Goal: Use online tool/utility

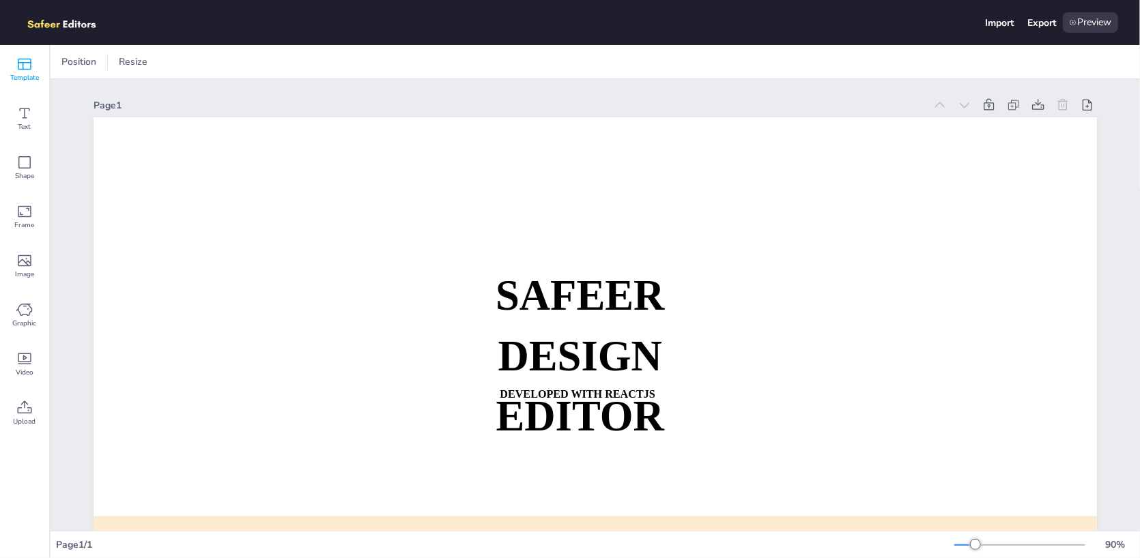
click at [30, 69] on icon at bounding box center [25, 65] width 14 height 12
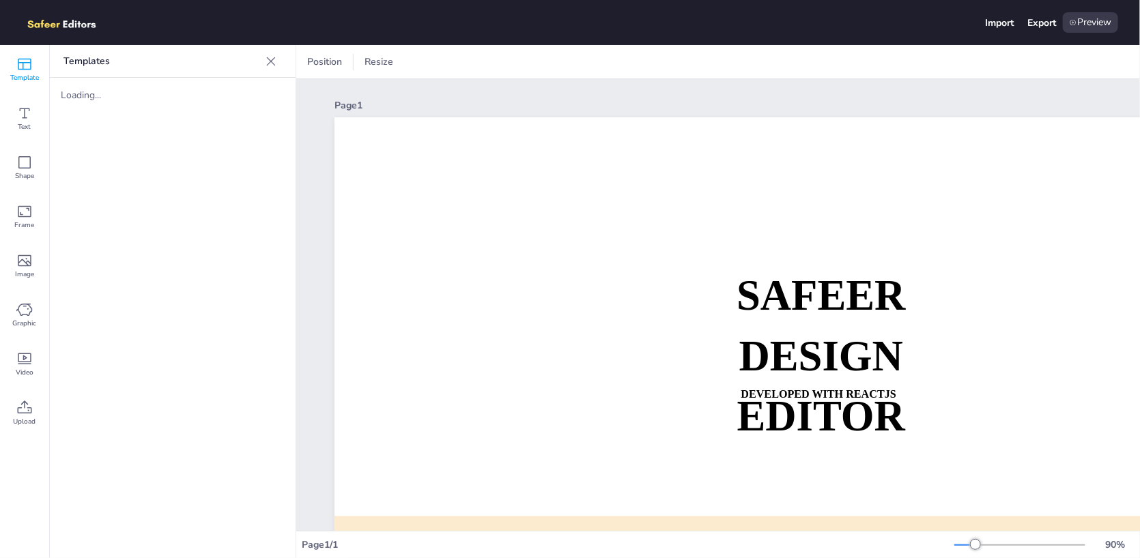
click at [264, 63] on icon at bounding box center [271, 62] width 14 height 14
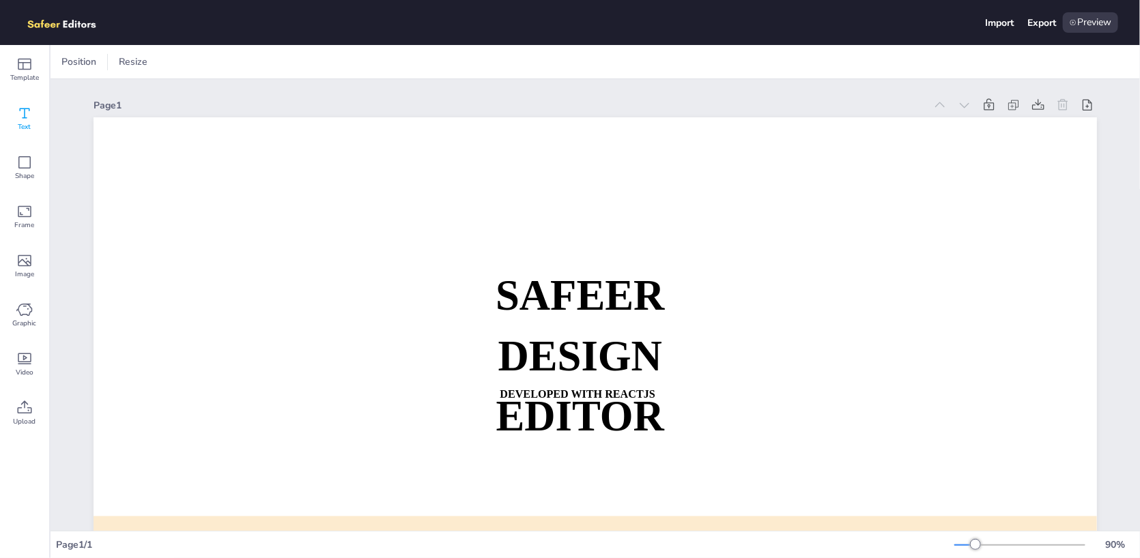
click at [20, 118] on icon at bounding box center [24, 113] width 16 height 16
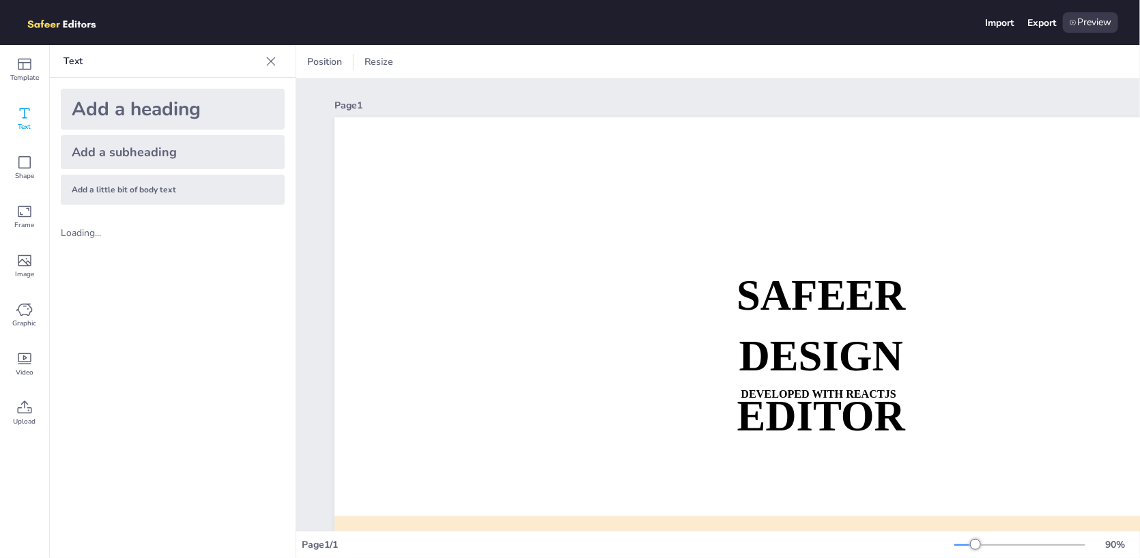
click at [167, 110] on div "Add a heading" at bounding box center [173, 109] width 224 height 41
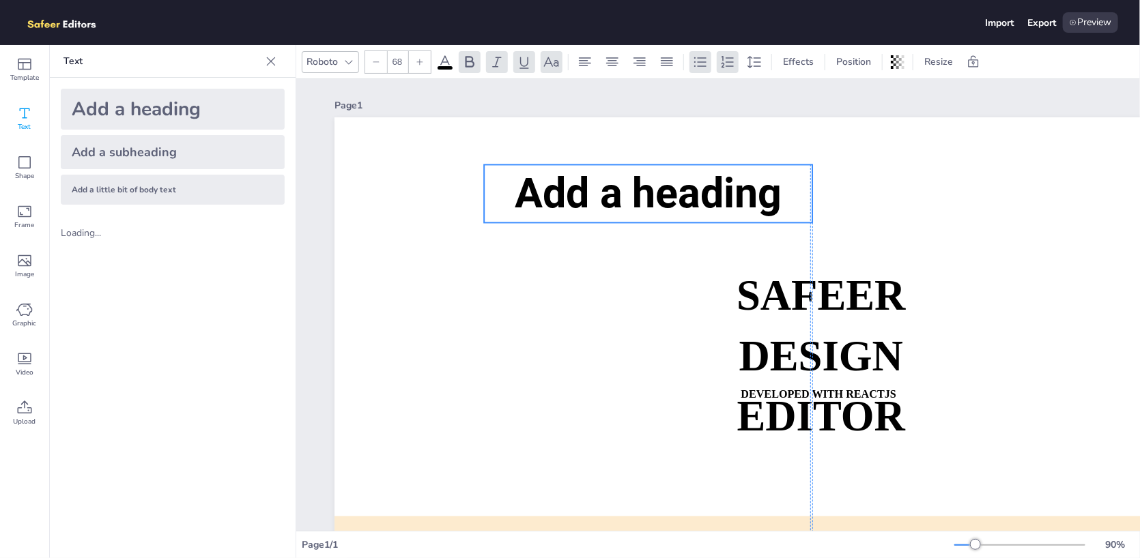
drag, startPoint x: 803, startPoint y: 300, endPoint x: 629, endPoint y: 188, distance: 206.7
click at [629, 188] on span "Add a heading" at bounding box center [648, 193] width 267 height 49
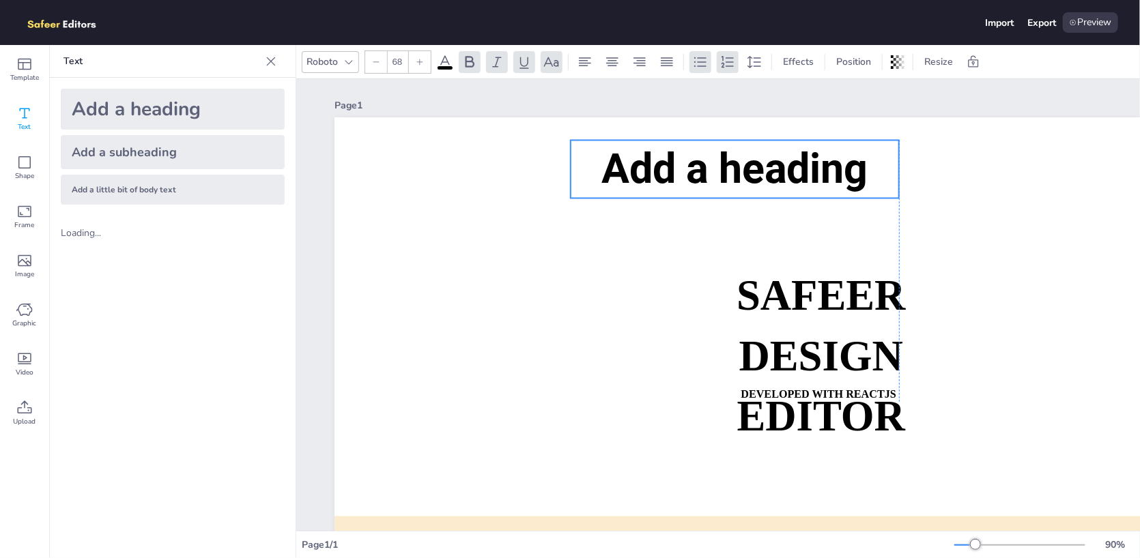
drag, startPoint x: 688, startPoint y: 169, endPoint x: 705, endPoint y: 163, distance: 18.1
click at [705, 163] on span "Add a heading" at bounding box center [734, 169] width 267 height 49
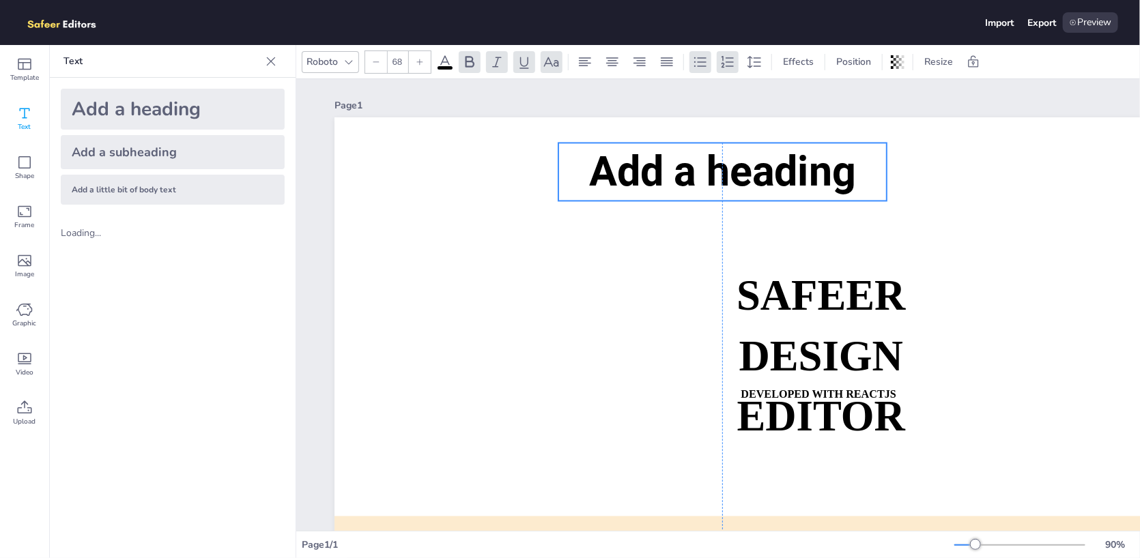
drag, startPoint x: 704, startPoint y: 163, endPoint x: 694, endPoint y: 166, distance: 10.6
click at [694, 166] on span "Add a heading" at bounding box center [722, 171] width 267 height 49
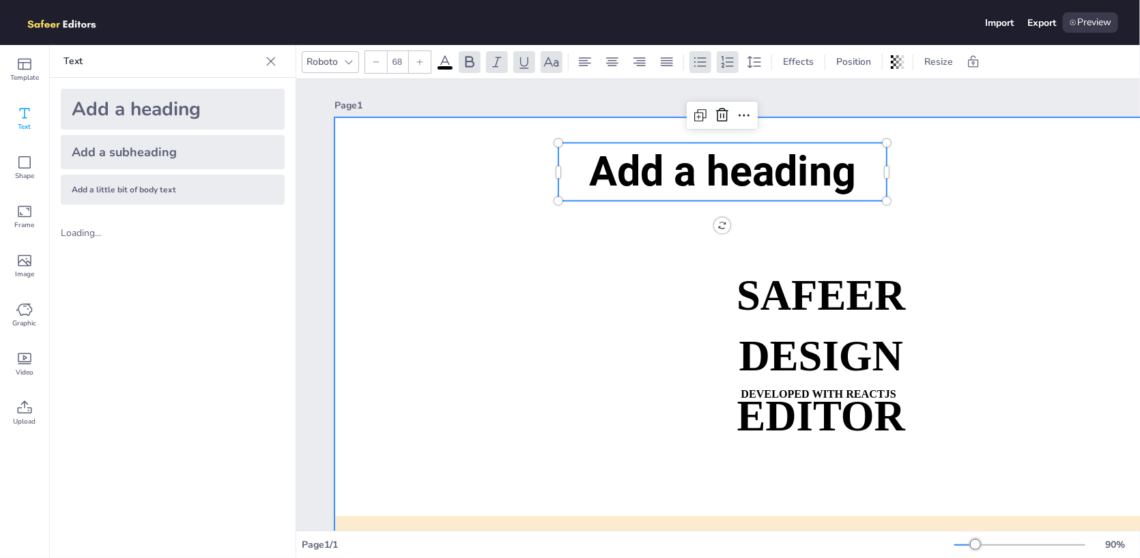
click at [460, 268] on div at bounding box center [835, 399] width 1003 height 565
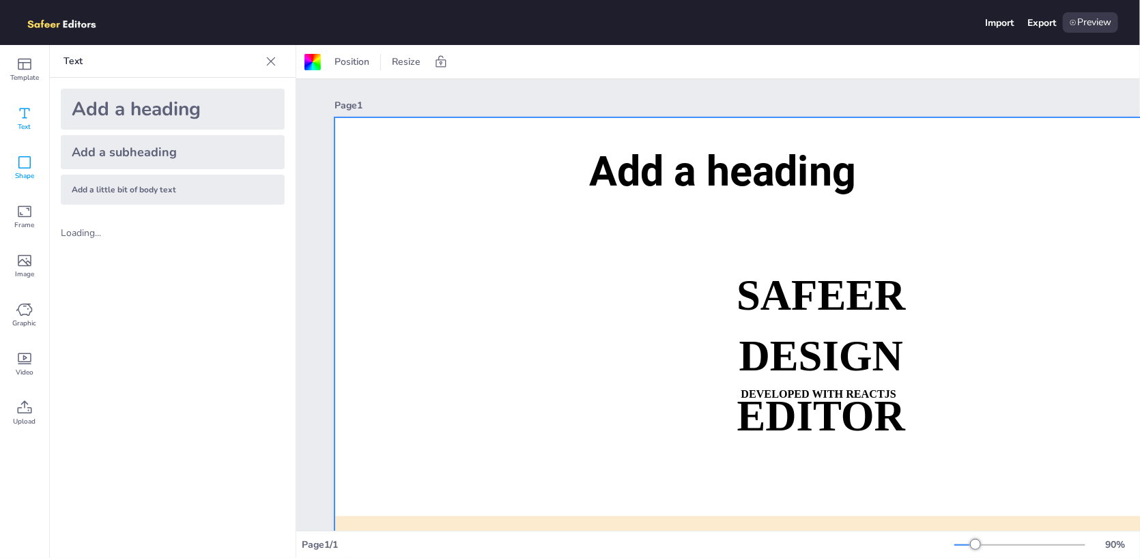
click at [18, 163] on icon at bounding box center [24, 162] width 16 height 16
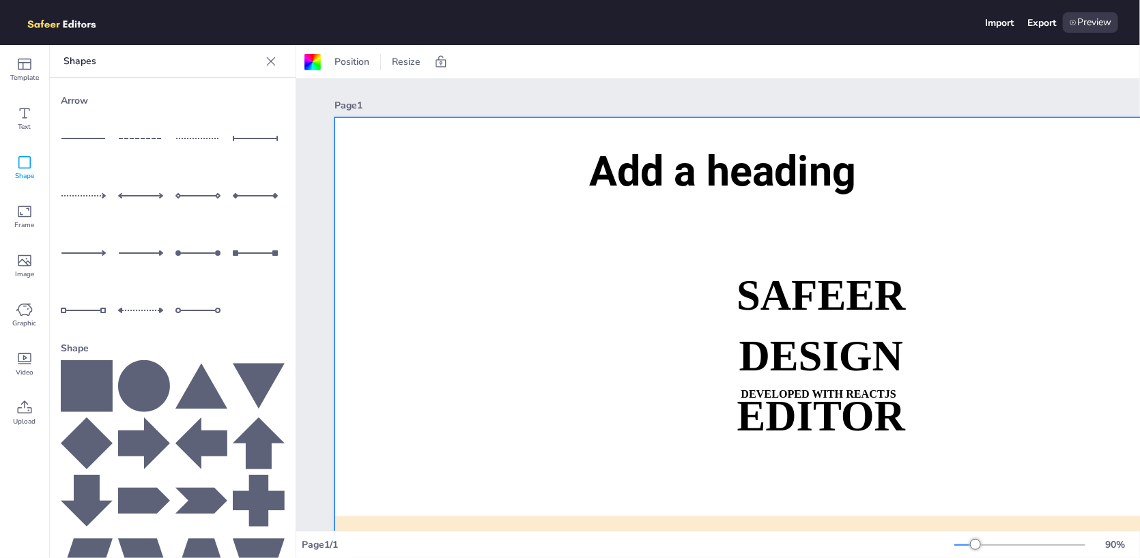
click at [110, 364] on div at bounding box center [173, 500] width 224 height 281
click at [93, 364] on icon at bounding box center [87, 386] width 52 height 52
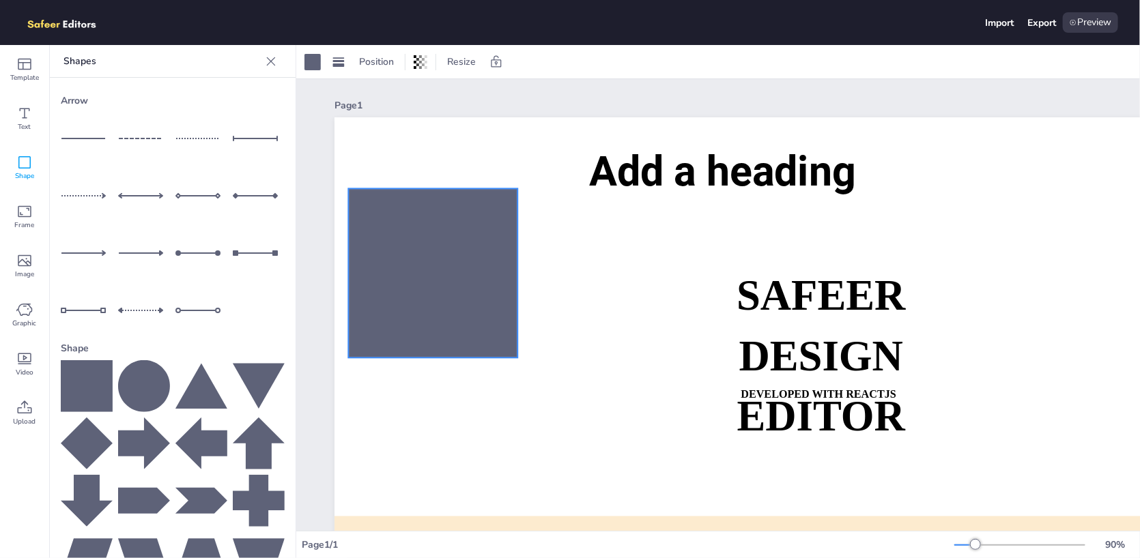
drag, startPoint x: 934, startPoint y: 438, endPoint x: 466, endPoint y: 246, distance: 506.0
click at [466, 246] on div at bounding box center [432, 272] width 169 height 169
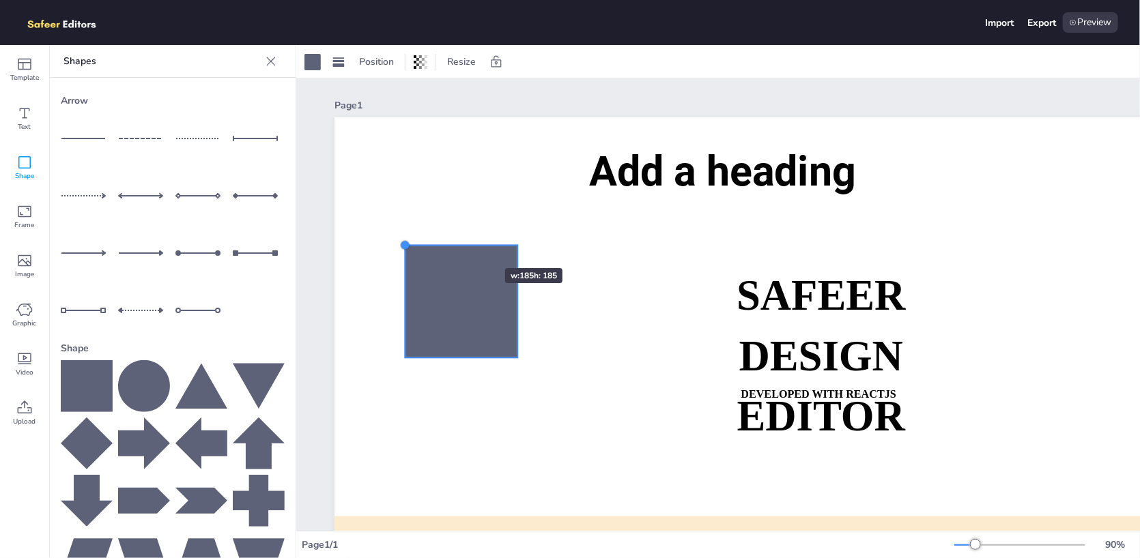
drag, startPoint x: 345, startPoint y: 187, endPoint x: 464, endPoint y: 244, distance: 131.6
click at [464, 244] on div "SAFEER DESIGN EDITOR DEVELOPED WITH REACTJS WHATSAPP: [URL][DOMAIN_NAME][PHONE_…" at bounding box center [835, 399] width 1003 height 565
click at [345, 59] on div at bounding box center [338, 62] width 19 height 22
click at [423, 62] on icon at bounding box center [421, 62] width 14 height 14
click at [455, 65] on span "Resize" at bounding box center [461, 61] width 34 height 13
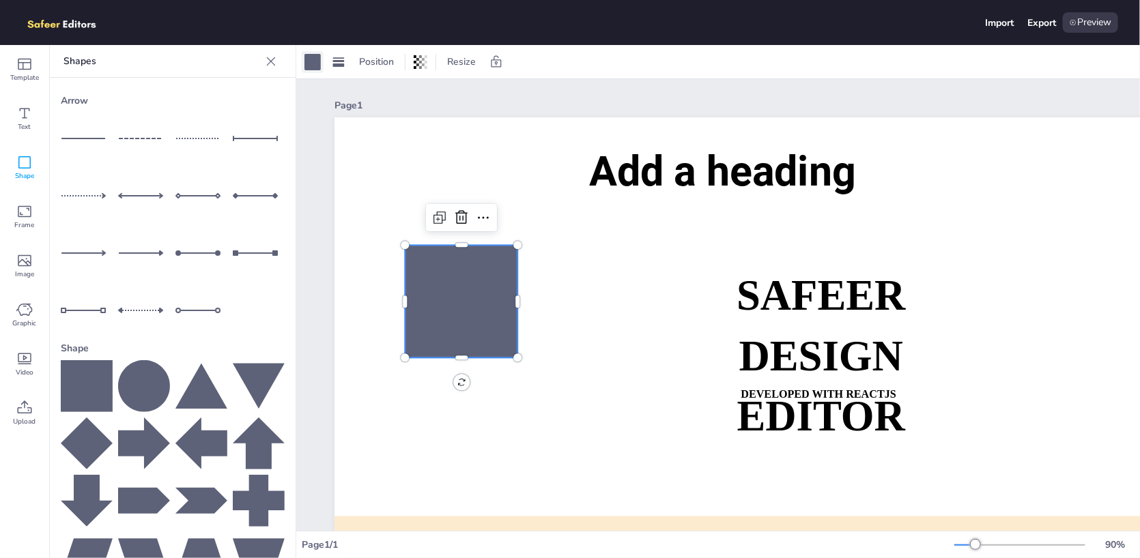
click at [315, 57] on div at bounding box center [312, 62] width 16 height 16
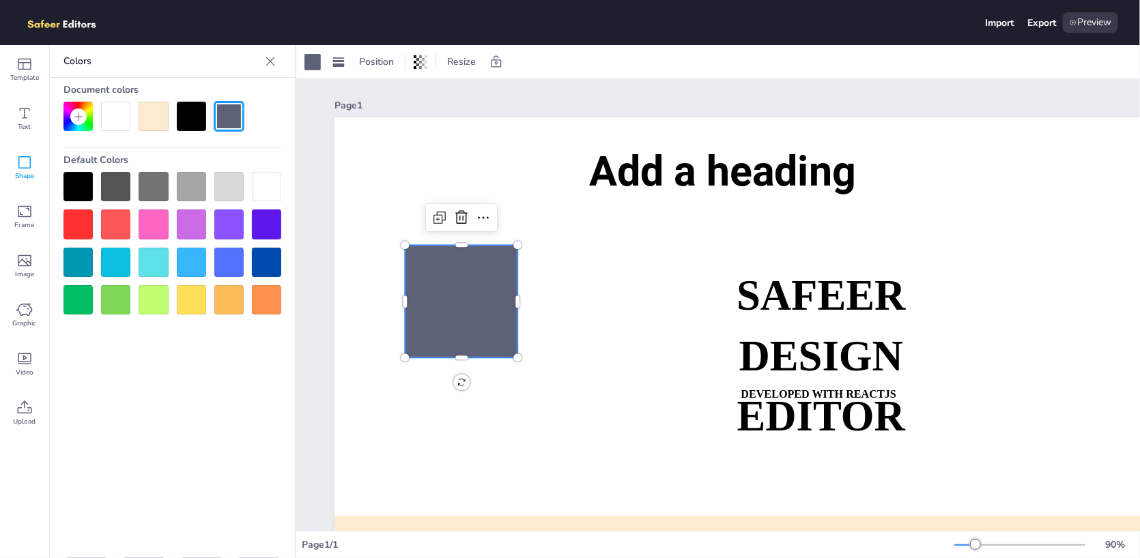
click at [116, 219] on div at bounding box center [115, 224] width 29 height 29
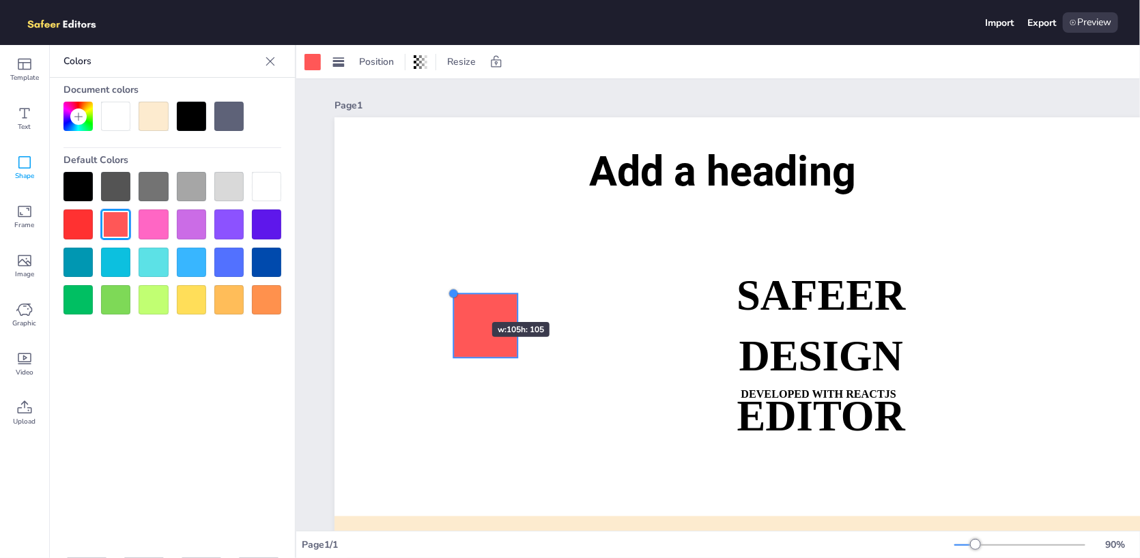
drag, startPoint x: 403, startPoint y: 246, endPoint x: 451, endPoint y: 298, distance: 70.5
click at [451, 298] on div at bounding box center [453, 293] width 11 height 11
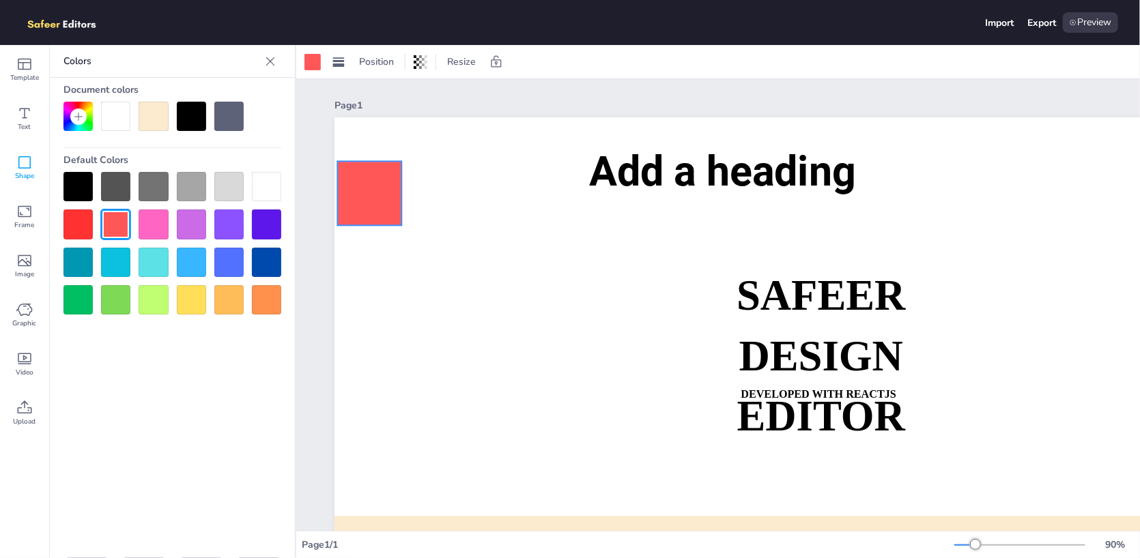
drag, startPoint x: 443, startPoint y: 276, endPoint x: 356, endPoint y: 190, distance: 122.1
click at [356, 190] on div at bounding box center [369, 193] width 64 height 64
drag, startPoint x: 364, startPoint y: 186, endPoint x: 405, endPoint y: 192, distance: 42.1
click at [401, 192] on div at bounding box center [369, 193] width 64 height 64
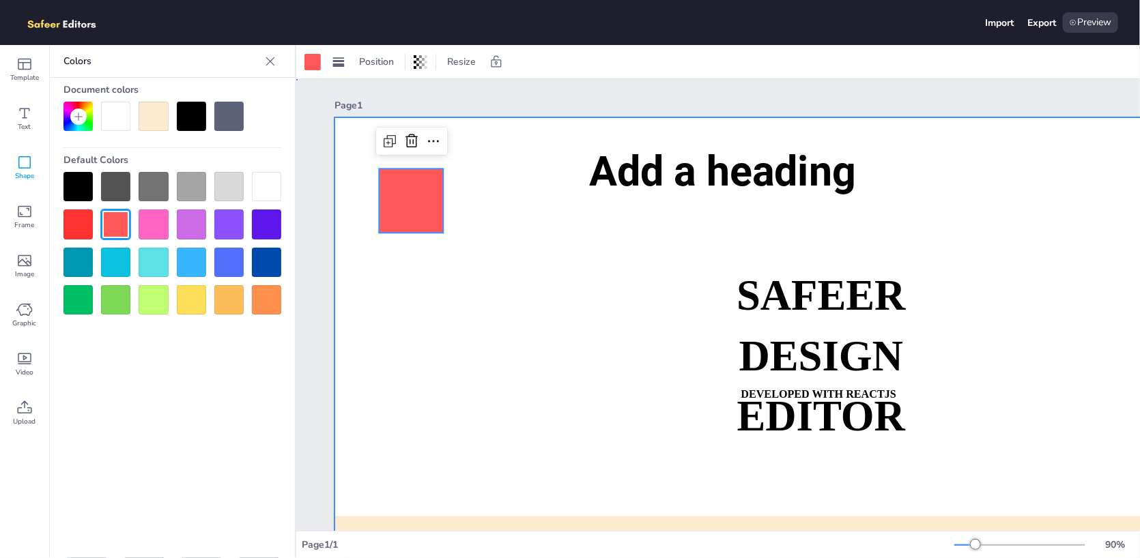
click at [495, 307] on div at bounding box center [835, 399] width 1003 height 565
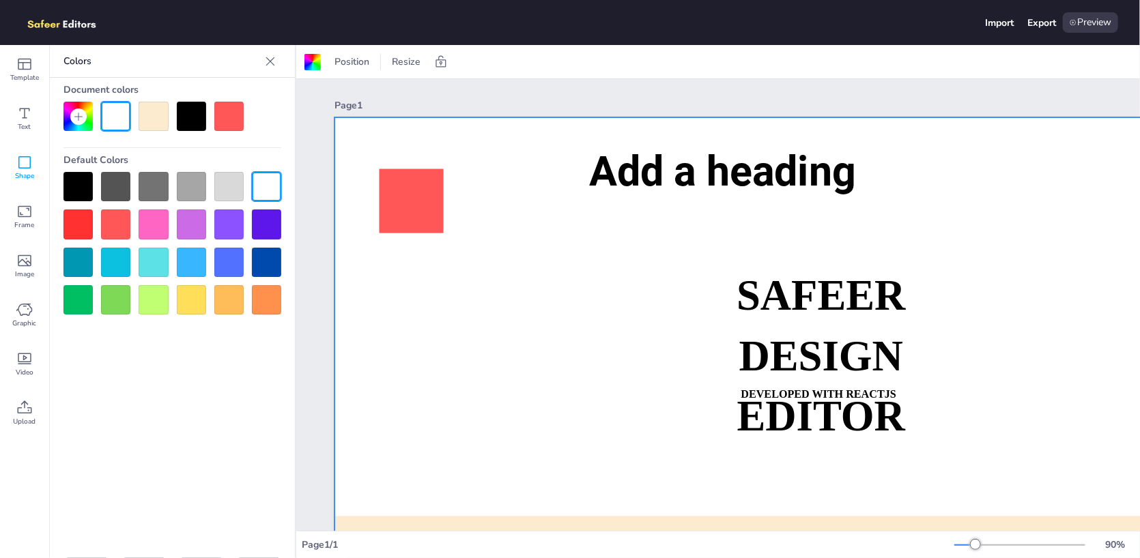
click at [31, 168] on icon at bounding box center [24, 162] width 16 height 16
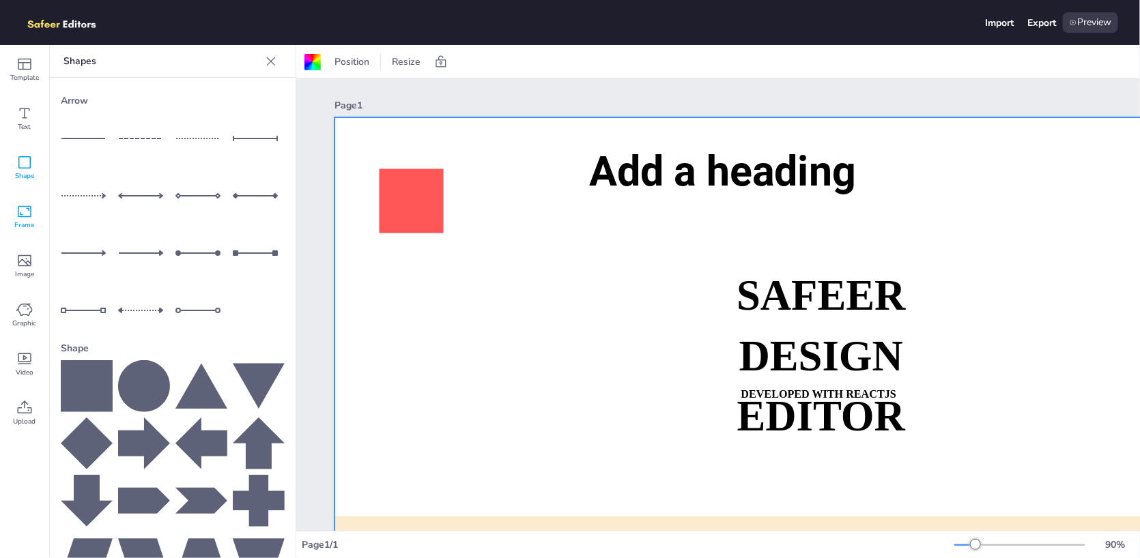
click at [10, 214] on div "Frame" at bounding box center [24, 216] width 49 height 49
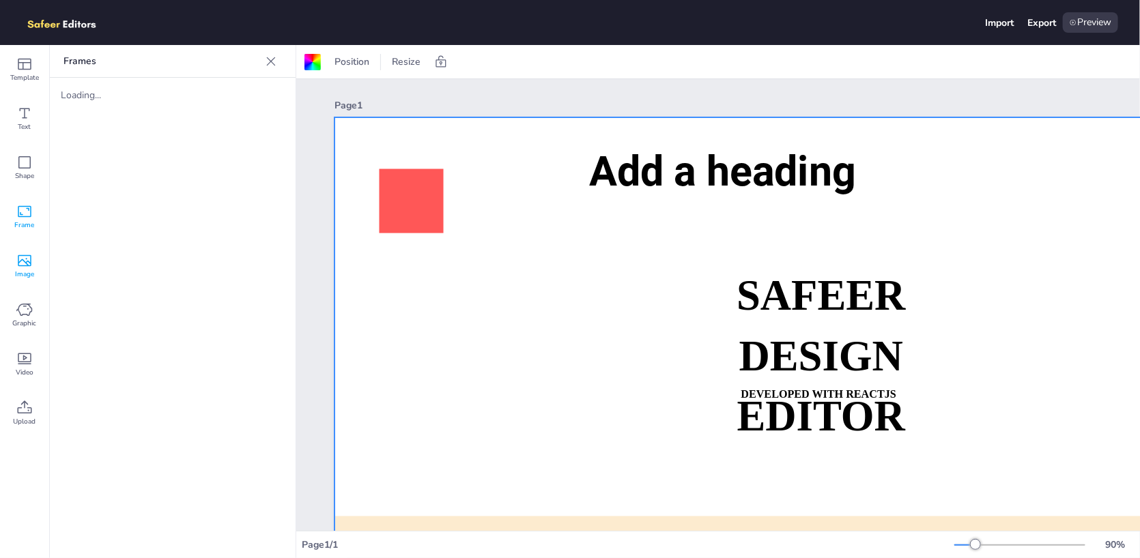
click at [19, 274] on span "Image" at bounding box center [24, 274] width 19 height 11
click at [31, 316] on icon at bounding box center [24, 310] width 16 height 16
click at [31, 364] on icon at bounding box center [25, 360] width 14 height 12
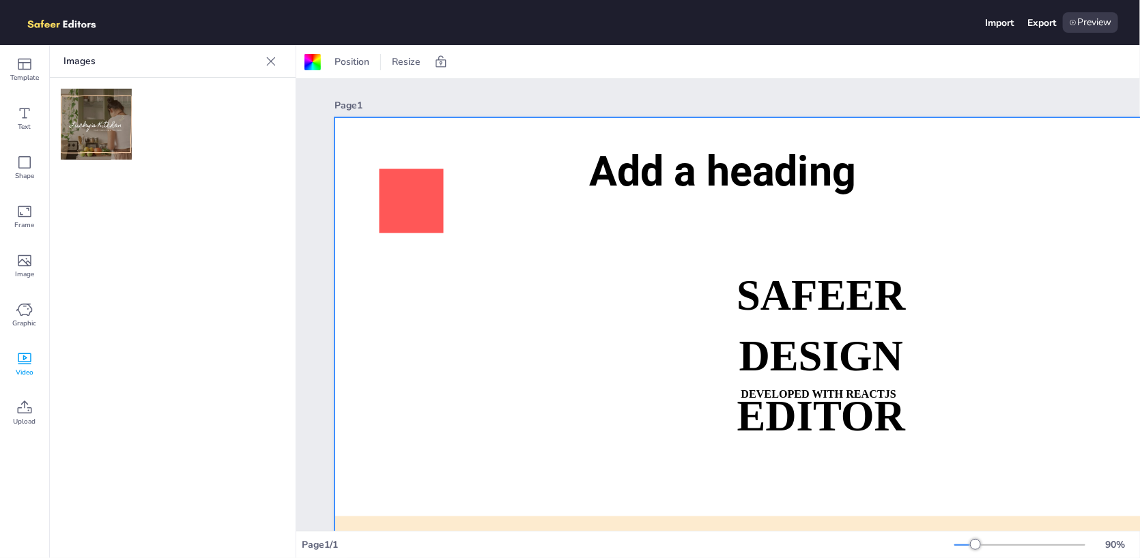
drag, startPoint x: 91, startPoint y: 104, endPoint x: 512, endPoint y: 306, distance: 466.2
click at [512, 306] on div "Template Text Shape Frame Image Graphic Video Upload Images Upload Images Uploa…" at bounding box center [570, 301] width 1140 height 513
drag, startPoint x: 96, startPoint y: 139, endPoint x: 432, endPoint y: 278, distance: 363.9
click at [432, 278] on div "Template Text Shape Frame Image Graphic Video Upload Images Upload Images Uploa…" at bounding box center [570, 301] width 1140 height 513
click at [23, 220] on span "Frame" at bounding box center [25, 225] width 20 height 11
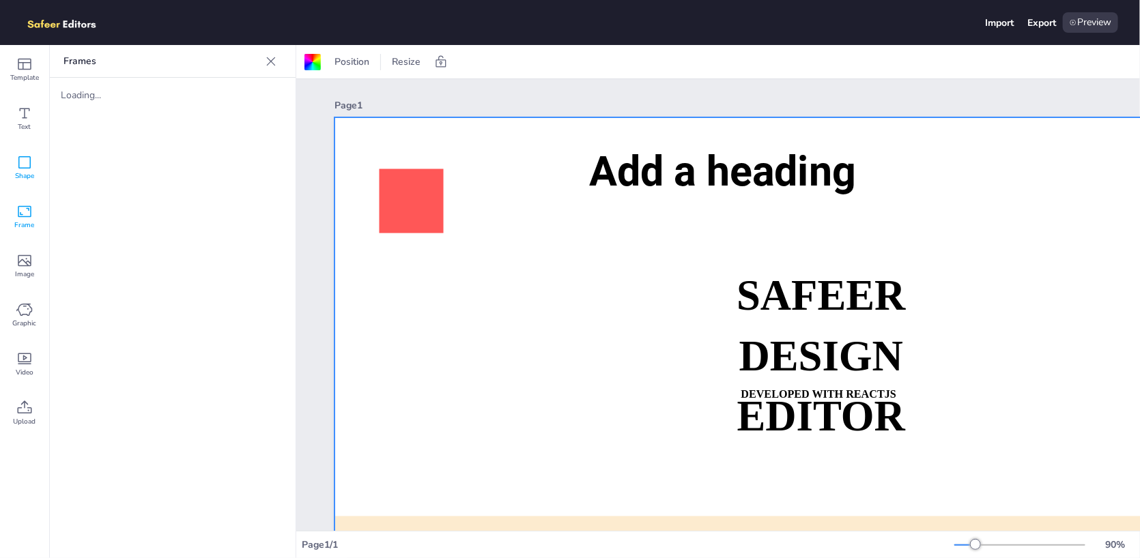
click at [28, 177] on span "Shape" at bounding box center [24, 176] width 19 height 11
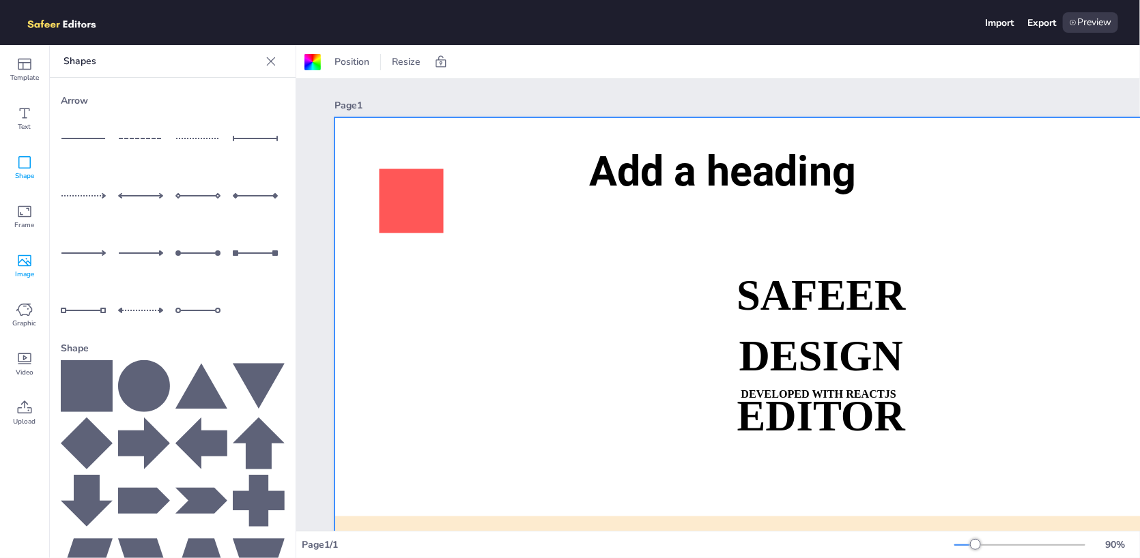
click at [20, 263] on icon at bounding box center [24, 261] width 16 height 16
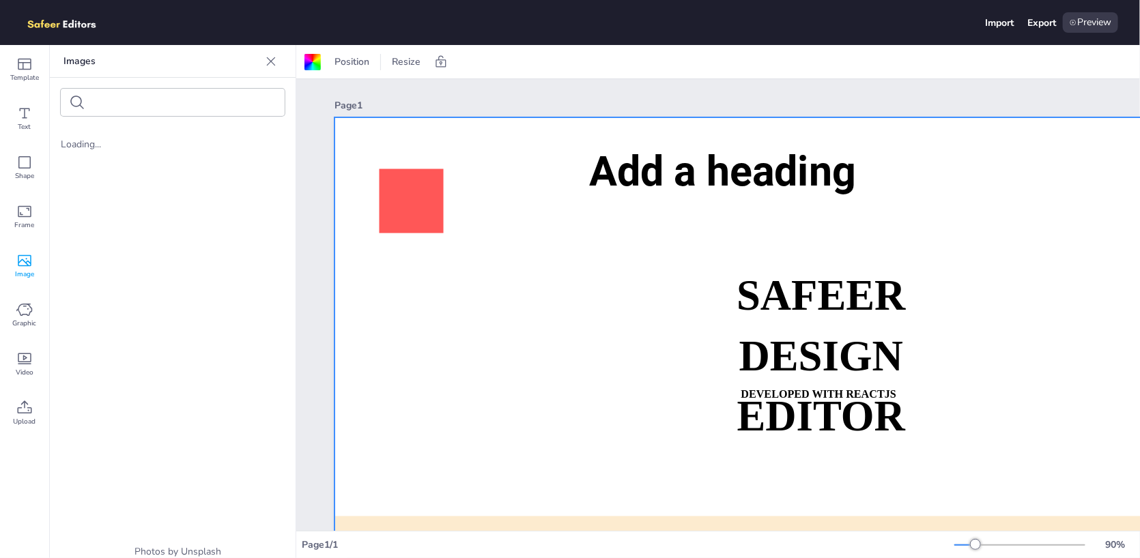
click at [121, 113] on div at bounding box center [173, 102] width 224 height 27
click at [123, 106] on input "text" at bounding box center [148, 103] width 115 height 10
type input "a"
click at [72, 98] on icon at bounding box center [77, 103] width 14 height 14
click at [24, 307] on icon at bounding box center [24, 310] width 16 height 16
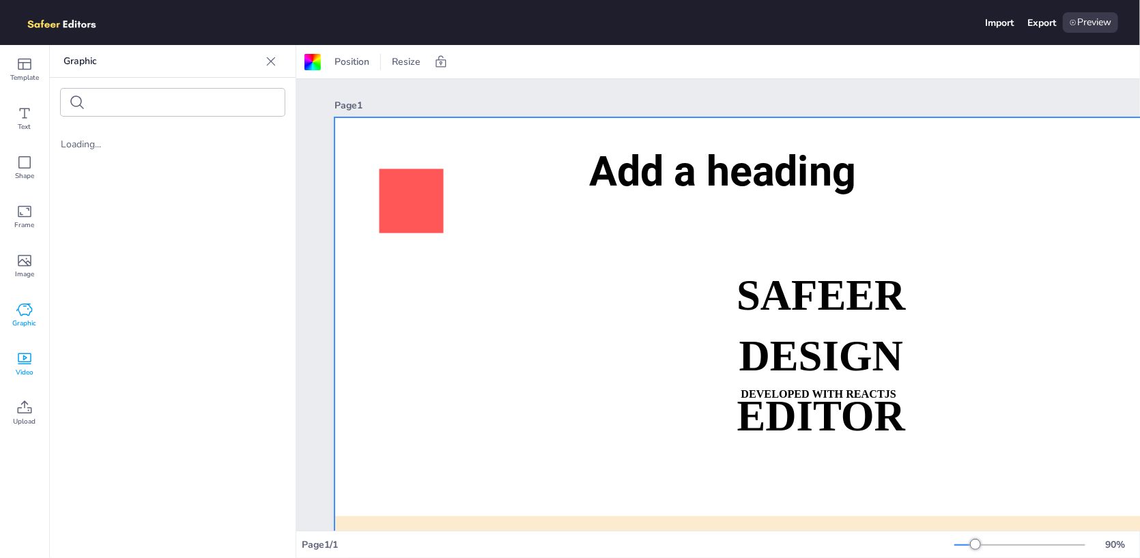
click at [27, 362] on icon at bounding box center [25, 360] width 14 height 12
click at [28, 407] on icon at bounding box center [25, 407] width 14 height 13
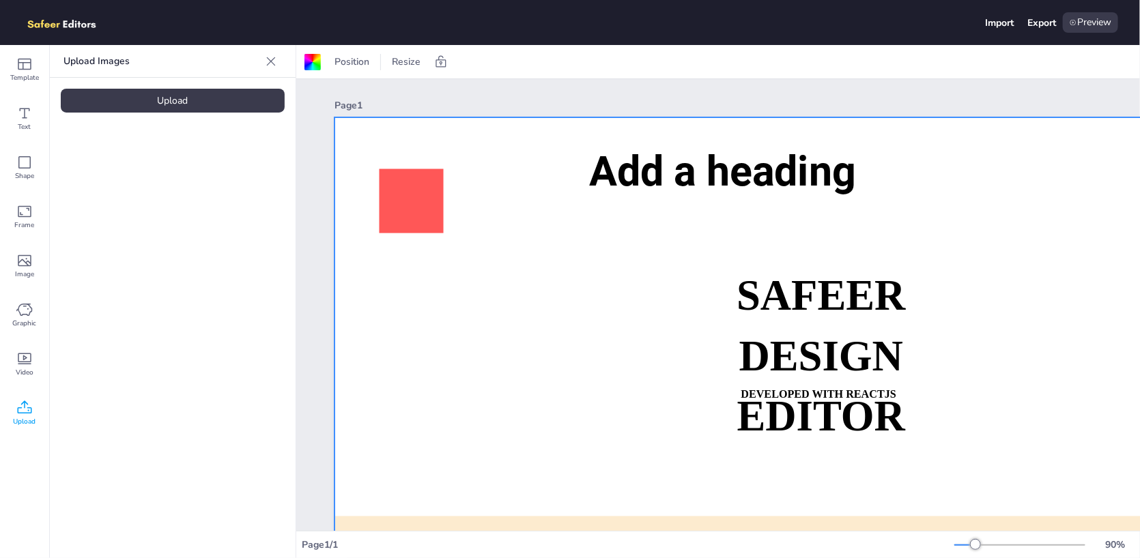
click at [141, 98] on div "Upload" at bounding box center [173, 101] width 224 height 24
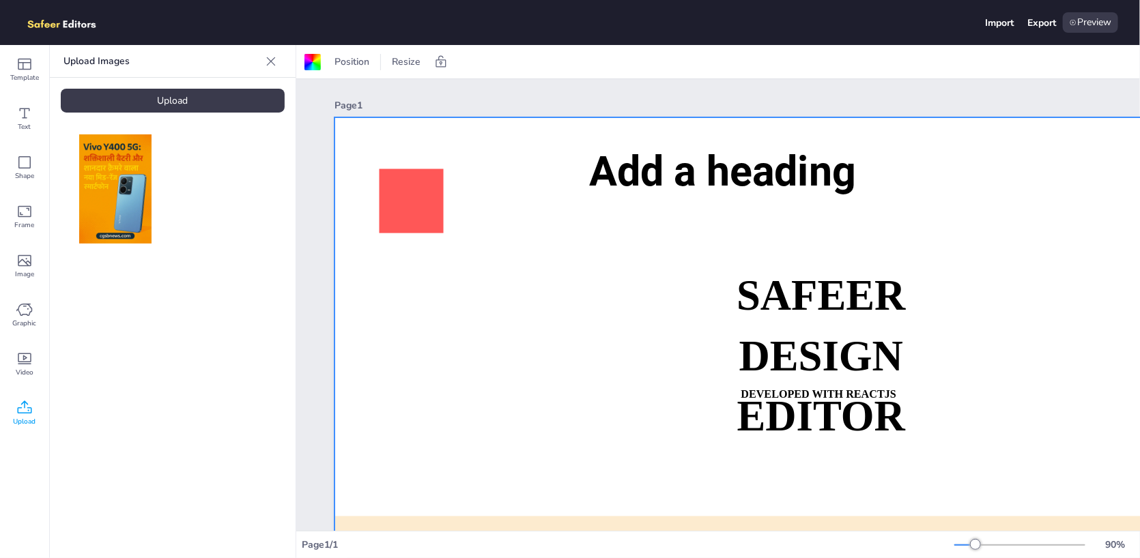
drag, startPoint x: 123, startPoint y: 194, endPoint x: 529, endPoint y: 292, distance: 417.8
click at [529, 292] on div "Template Text Shape Frame Image Graphic Video Upload Upload Images Upload Posit…" at bounding box center [570, 301] width 1140 height 513
click at [87, 179] on img at bounding box center [115, 188] width 73 height 109
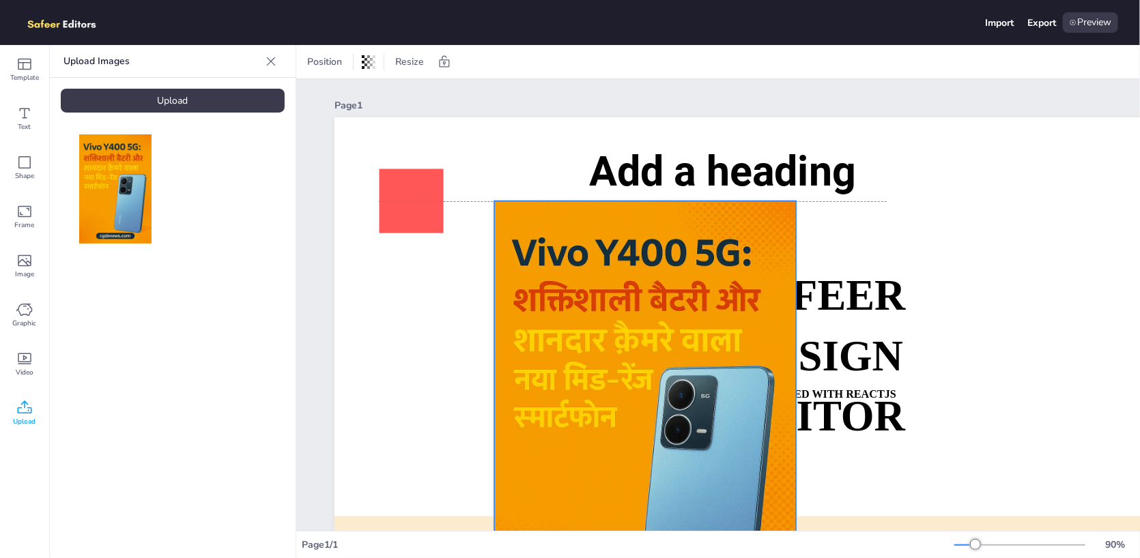
drag, startPoint x: 789, startPoint y: 250, endPoint x: 597, endPoint y: 277, distance: 194.3
click at [597, 277] on div at bounding box center [645, 427] width 302 height 453
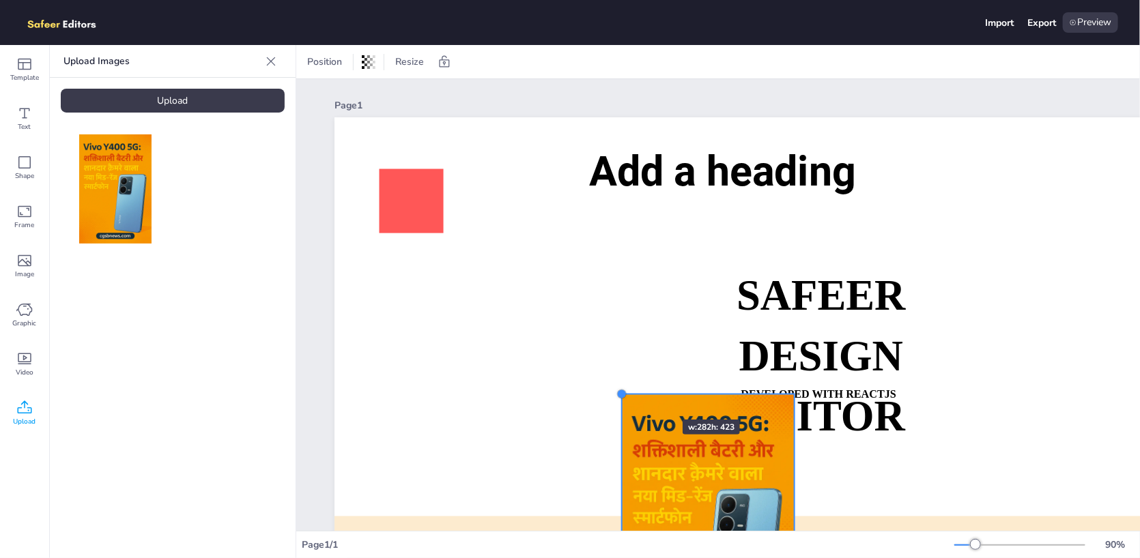
drag, startPoint x: 493, startPoint y: 202, endPoint x: 660, endPoint y: 440, distance: 290.1
click at [654, 423] on div "SAFEER DESIGN EDITOR DEVELOPED WITH REACTJS WHATSAPP: [URL][DOMAIN_NAME][PHONE_…" at bounding box center [835, 399] width 1003 height 565
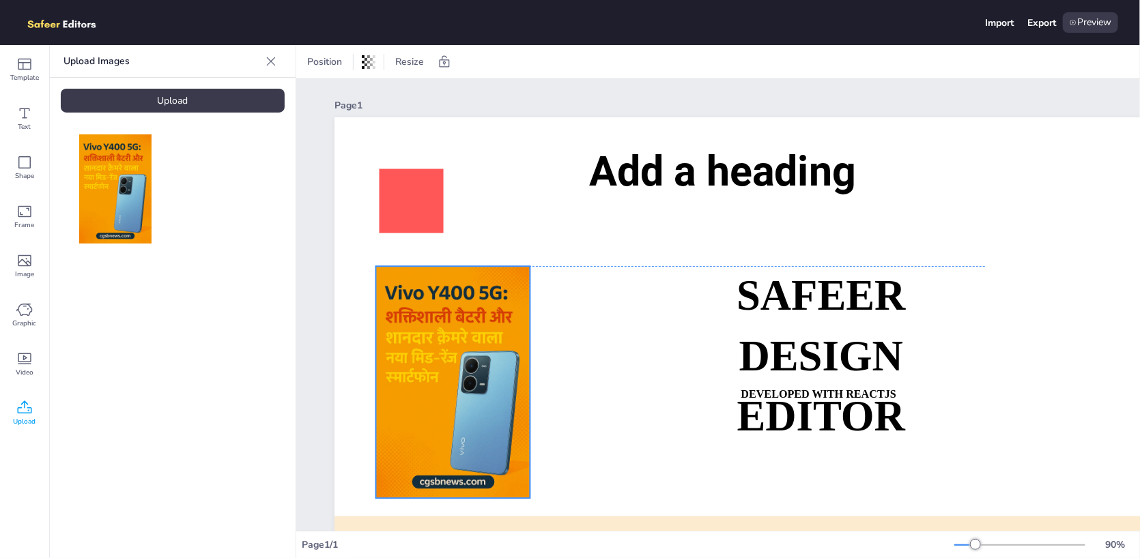
drag, startPoint x: 688, startPoint y: 464, endPoint x: 423, endPoint y: 313, distance: 305.1
click at [423, 313] on div at bounding box center [452, 382] width 154 height 232
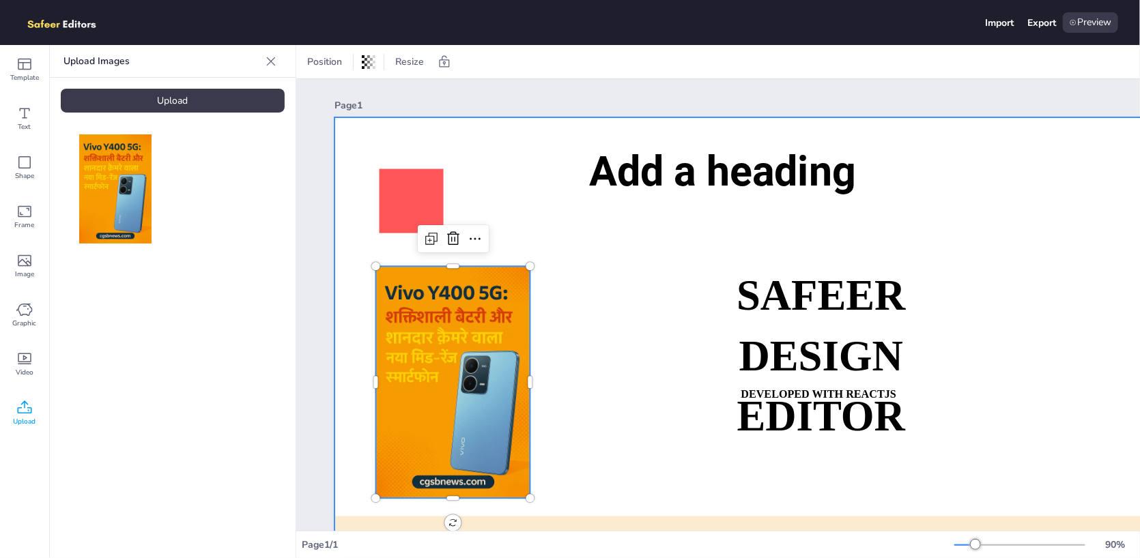
click at [549, 305] on div at bounding box center [835, 399] width 1003 height 565
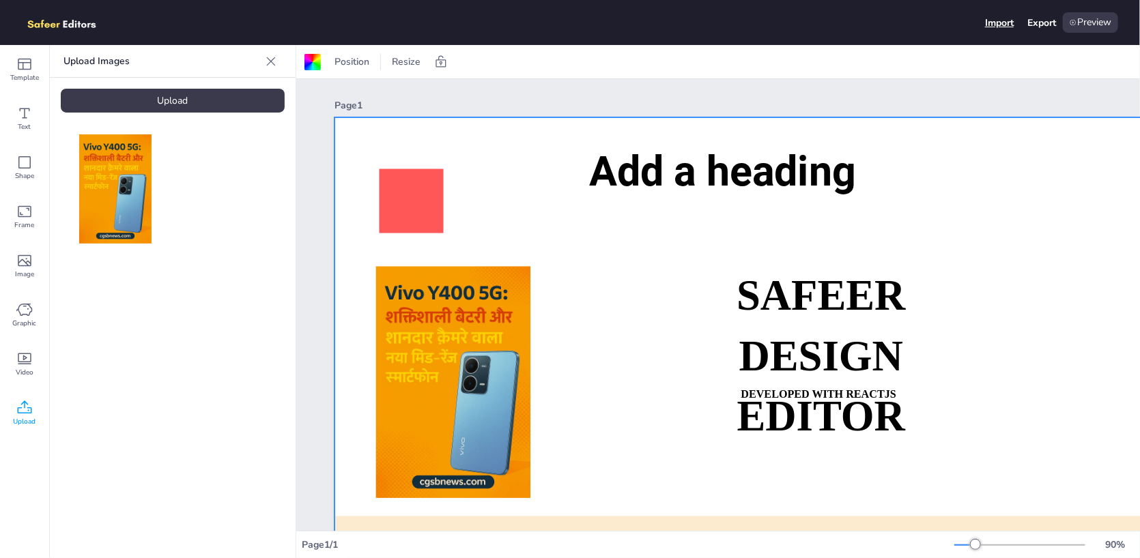
click at [993, 22] on div "Import" at bounding box center [999, 22] width 29 height 13
click at [1104, 23] on div "Preview" at bounding box center [1090, 22] width 55 height 20
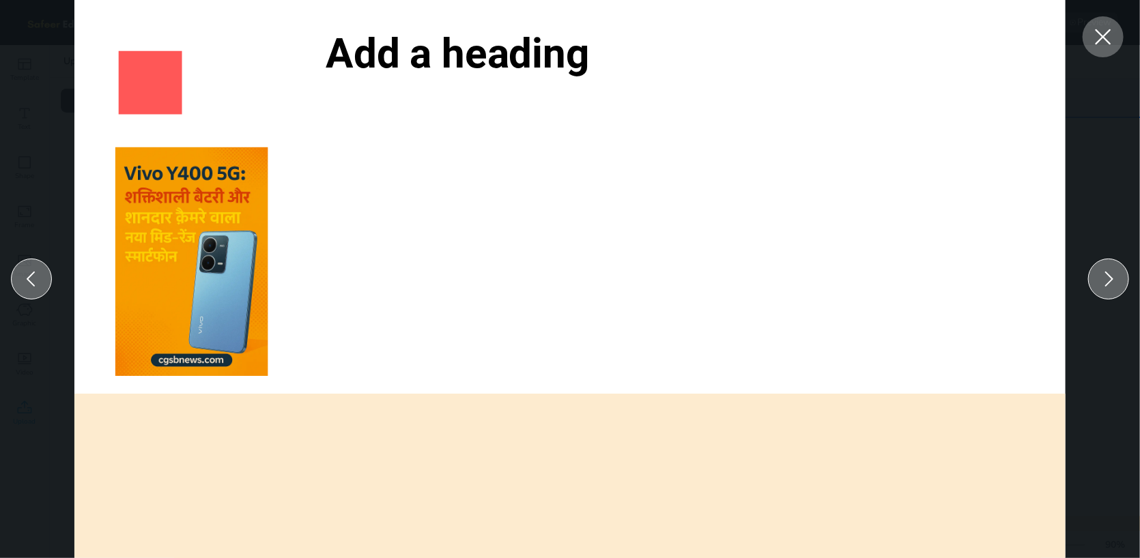
click at [1119, 287] on div at bounding box center [1108, 279] width 41 height 41
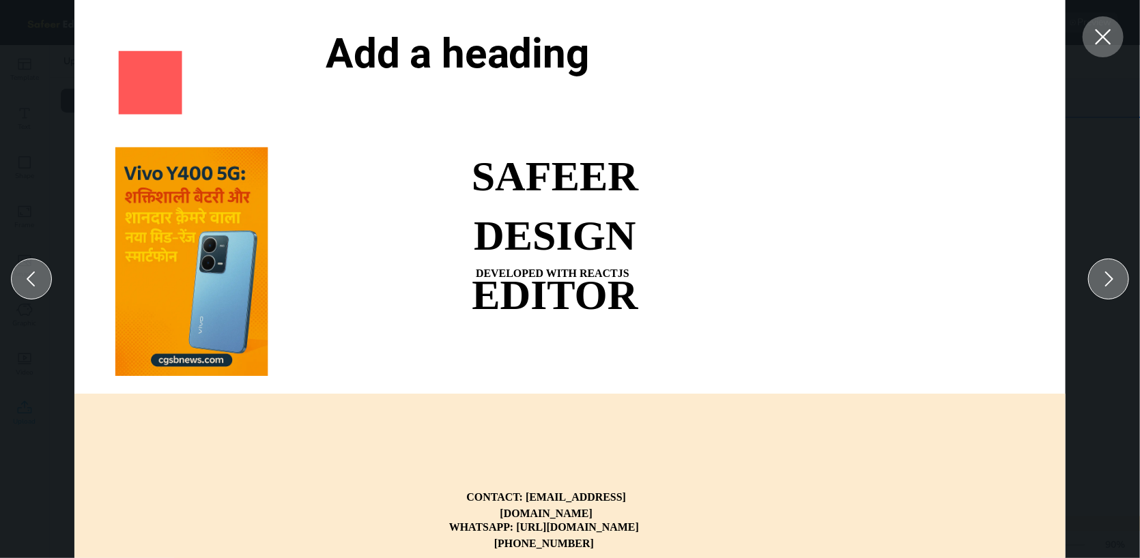
click at [1115, 276] on icon at bounding box center [1109, 279] width 22 height 22
click at [1113, 275] on icon at bounding box center [1109, 279] width 22 height 22
click at [1106, 275] on icon at bounding box center [1109, 279] width 22 height 22
click at [1106, 42] on icon at bounding box center [1103, 37] width 25 height 25
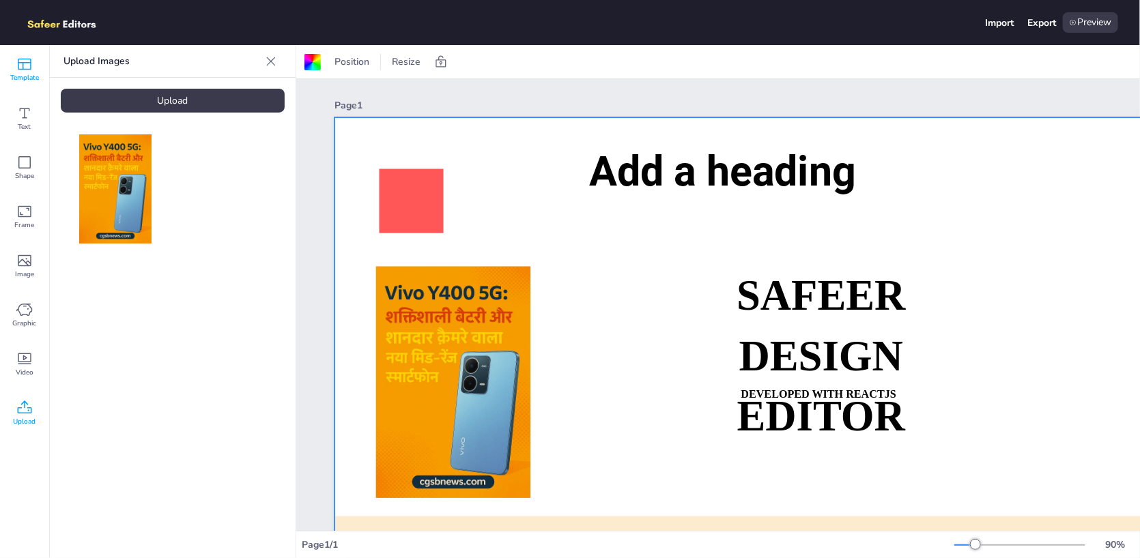
click at [26, 72] on span "Template" at bounding box center [24, 77] width 29 height 11
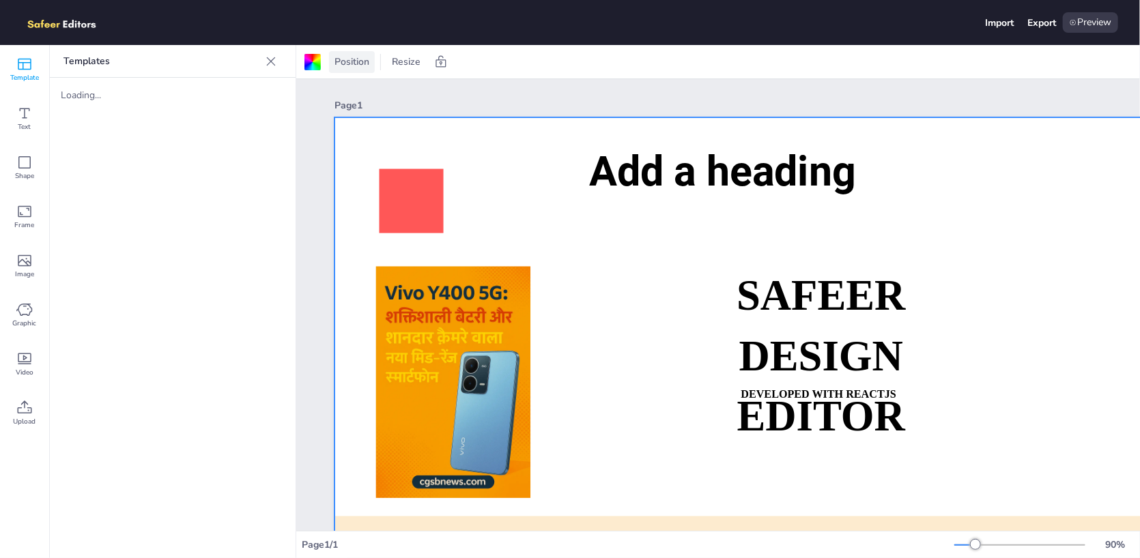
click at [350, 59] on span "Position" at bounding box center [352, 61] width 40 height 13
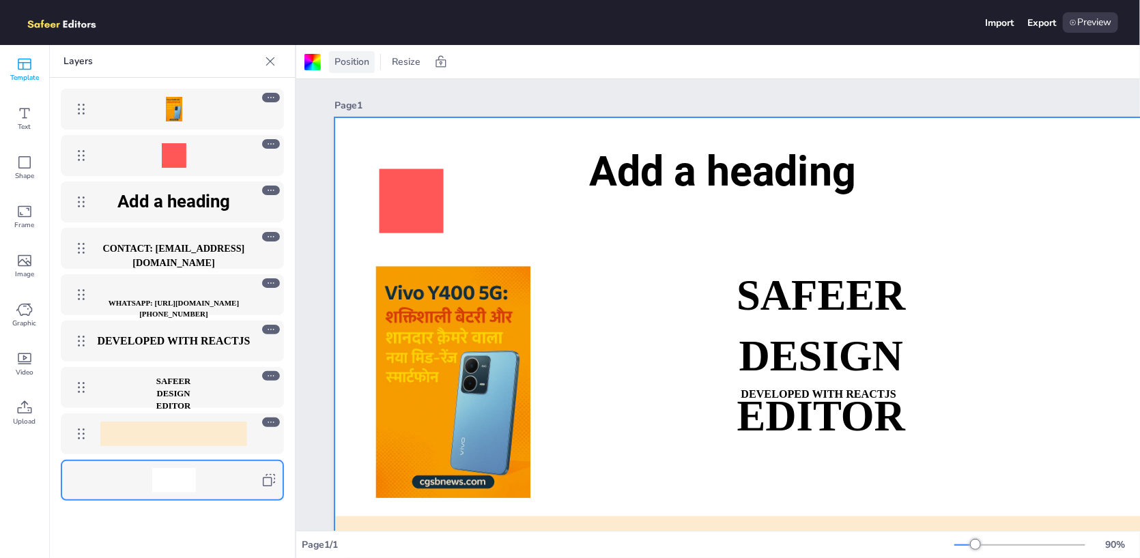
click at [350, 59] on span "Position" at bounding box center [352, 61] width 40 height 13
click at [446, 60] on icon at bounding box center [441, 62] width 14 height 14
click at [27, 63] on icon at bounding box center [24, 64] width 16 height 16
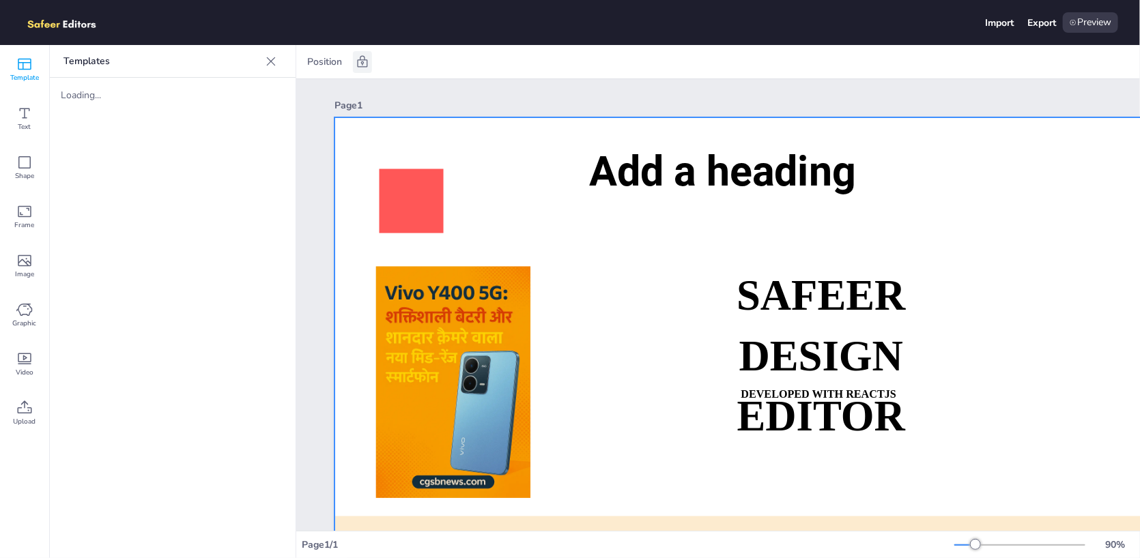
click at [358, 62] on icon at bounding box center [363, 62] width 14 height 14
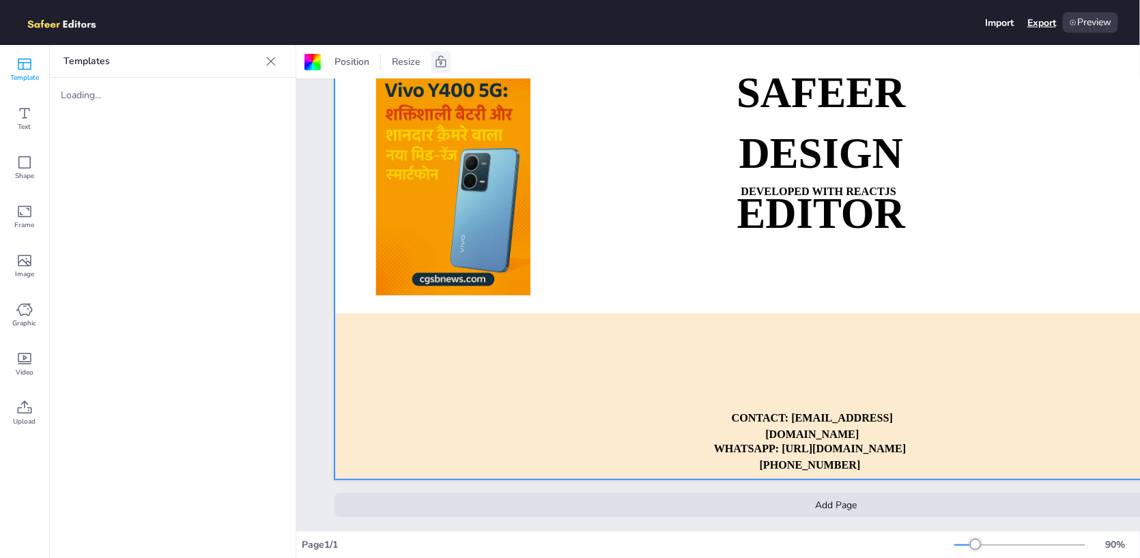
click at [1051, 23] on div "Export" at bounding box center [1041, 22] width 29 height 13
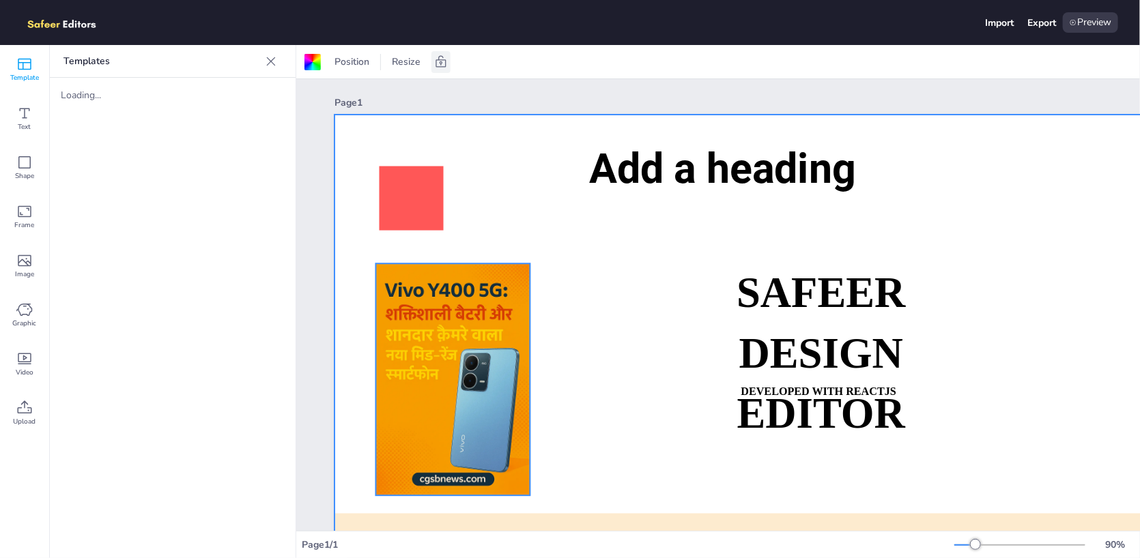
scroll to position [0, 0]
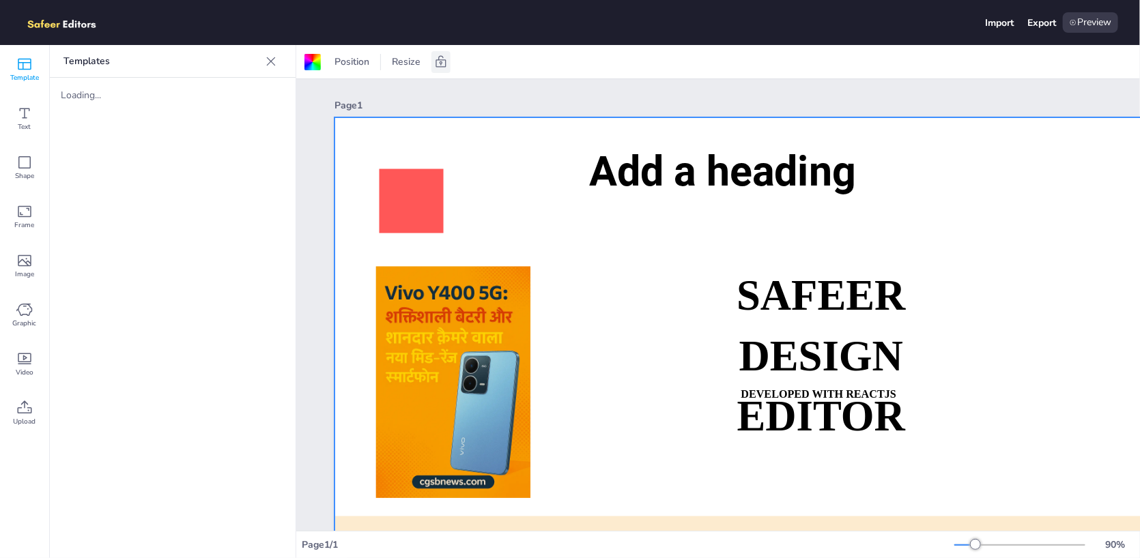
click at [177, 220] on div "Templates Loading..." at bounding box center [173, 301] width 246 height 513
drag, startPoint x: 186, startPoint y: 105, endPoint x: 175, endPoint y: 115, distance: 14.5
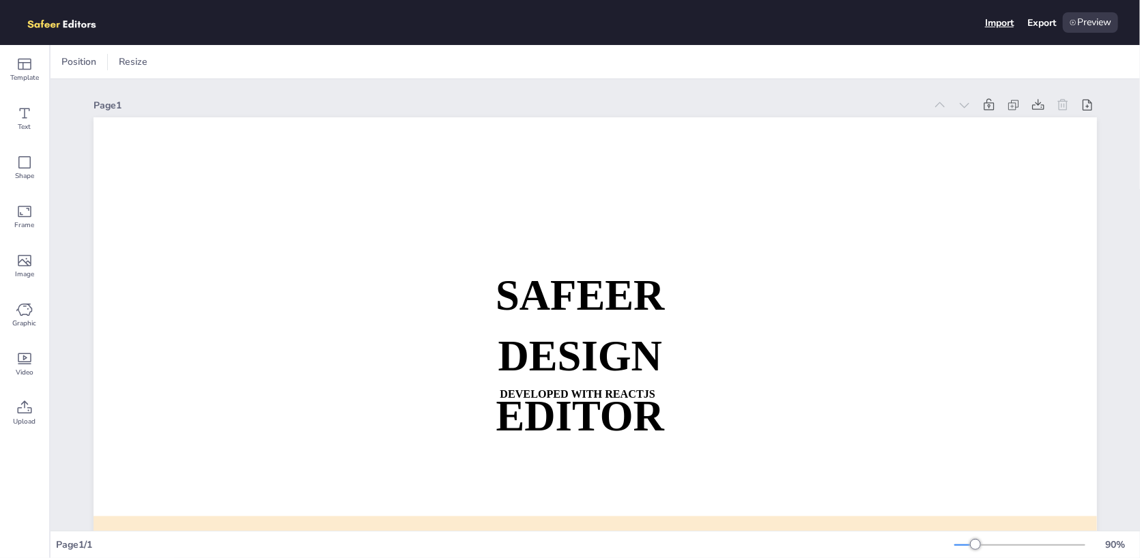
click at [999, 18] on div "Import" at bounding box center [999, 22] width 29 height 13
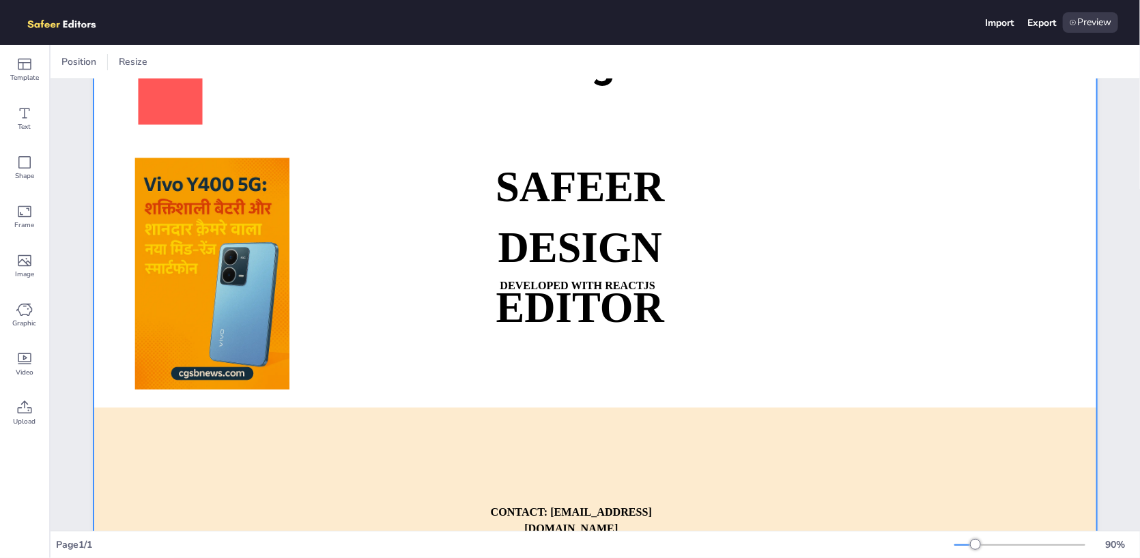
scroll to position [213, 0]
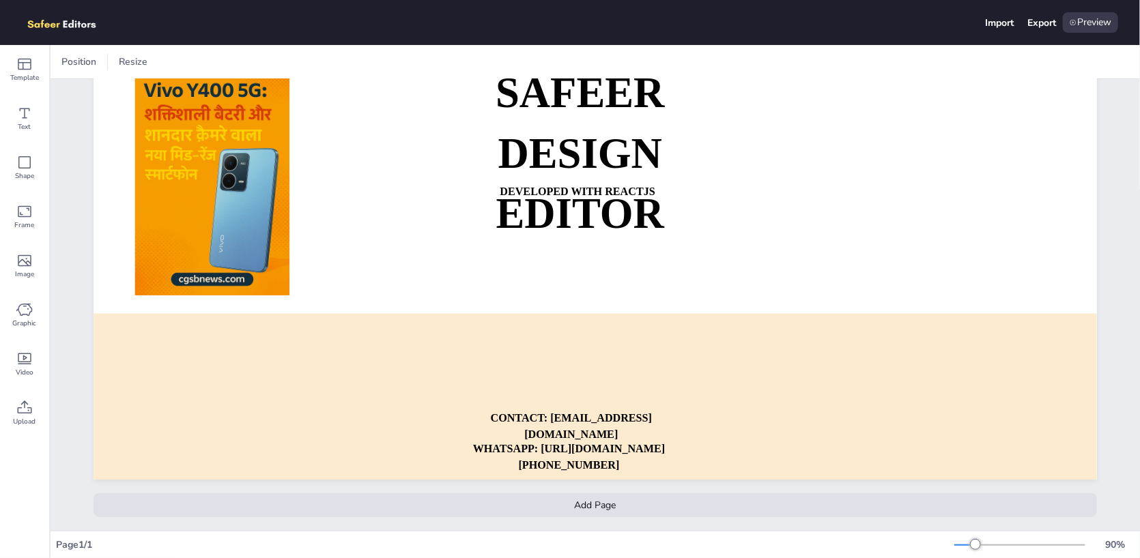
click at [596, 493] on div "Add Page" at bounding box center [595, 505] width 1003 height 24
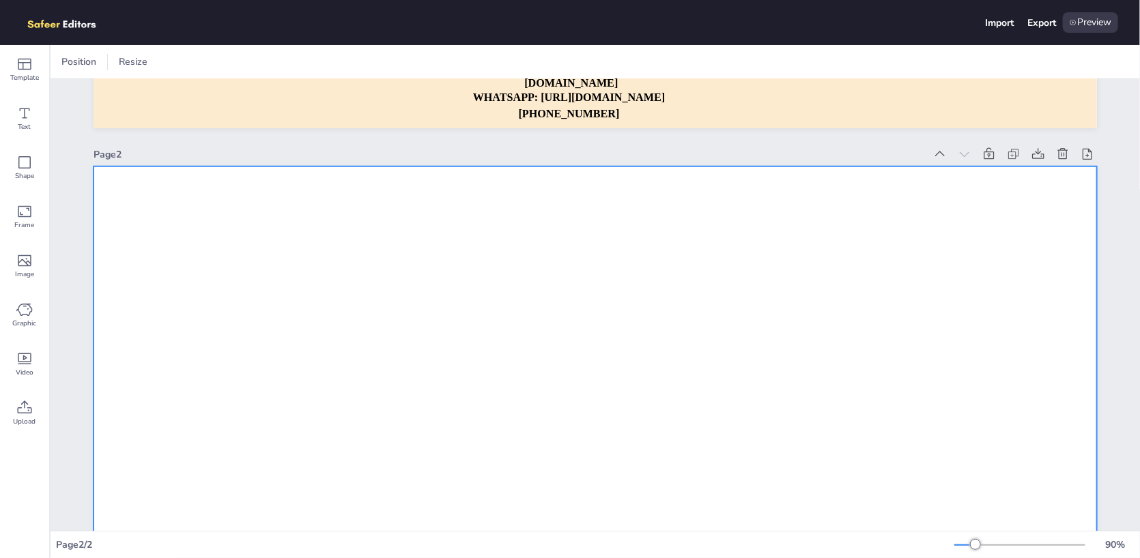
scroll to position [816, 0]
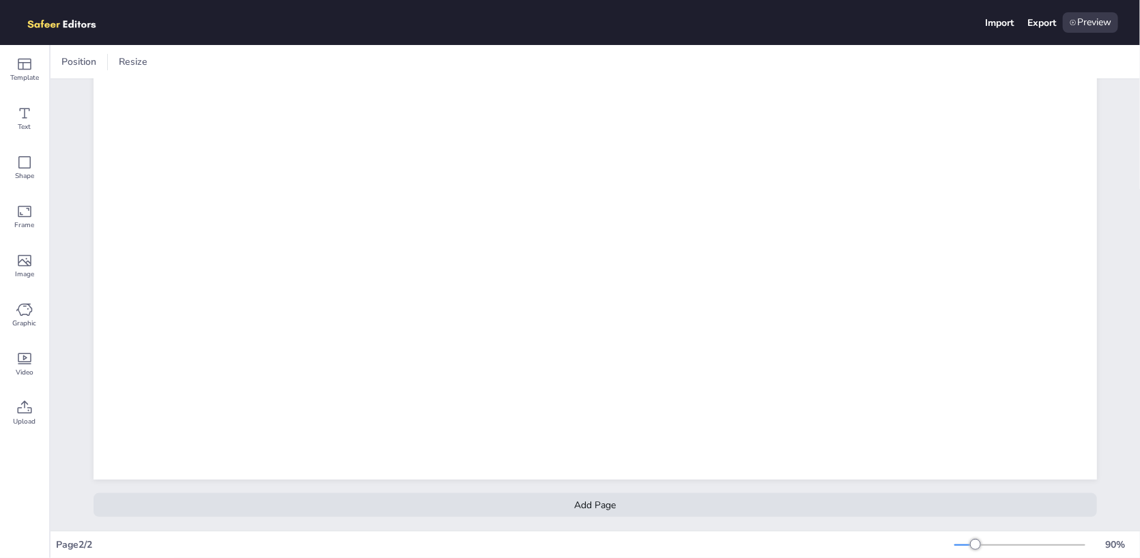
click at [603, 496] on div "Add Page" at bounding box center [595, 505] width 1003 height 24
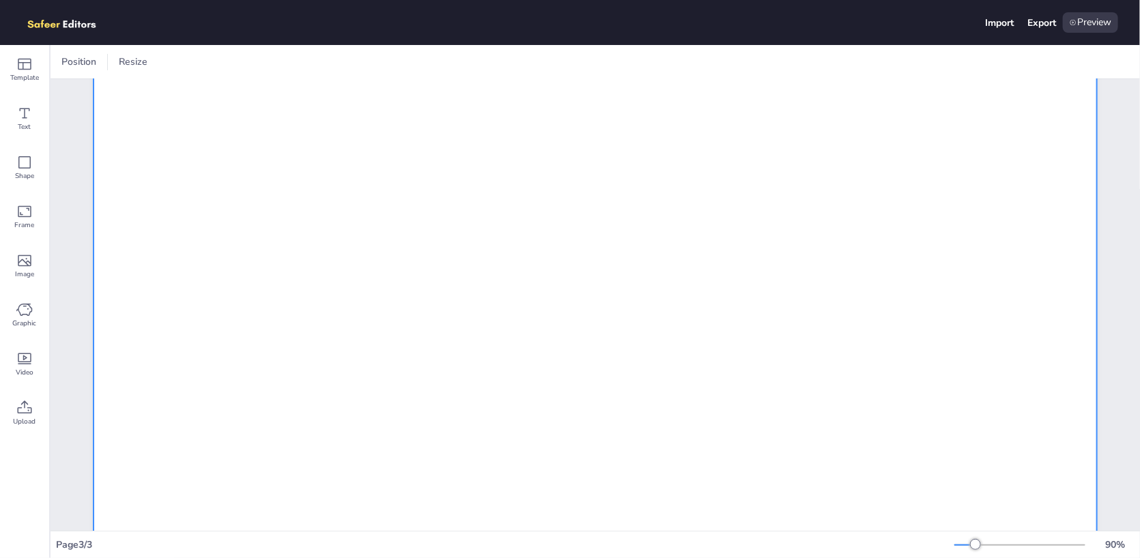
scroll to position [1420, 0]
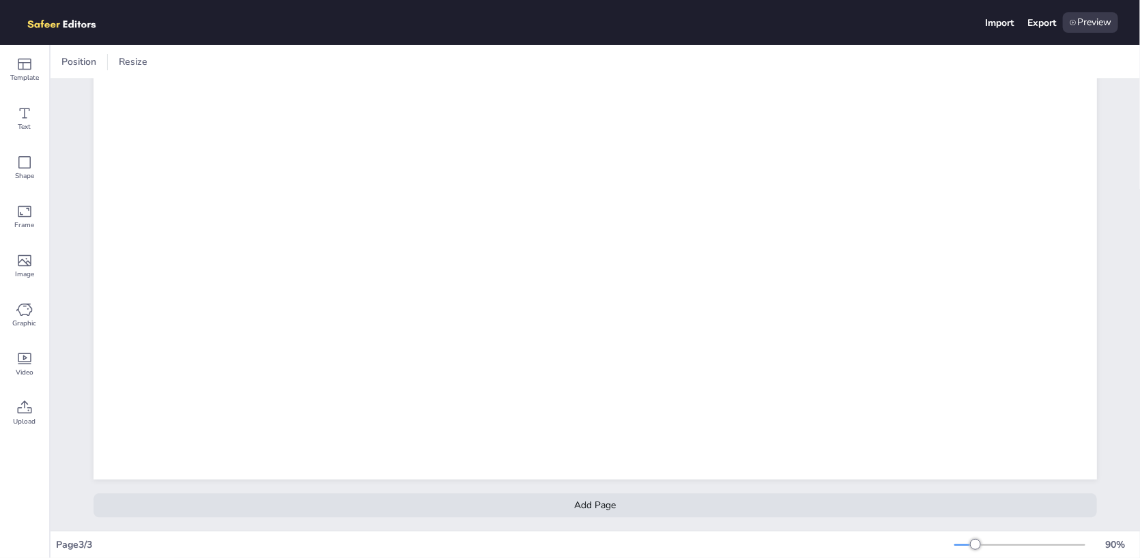
click at [576, 496] on div "Add Page" at bounding box center [595, 505] width 1003 height 24
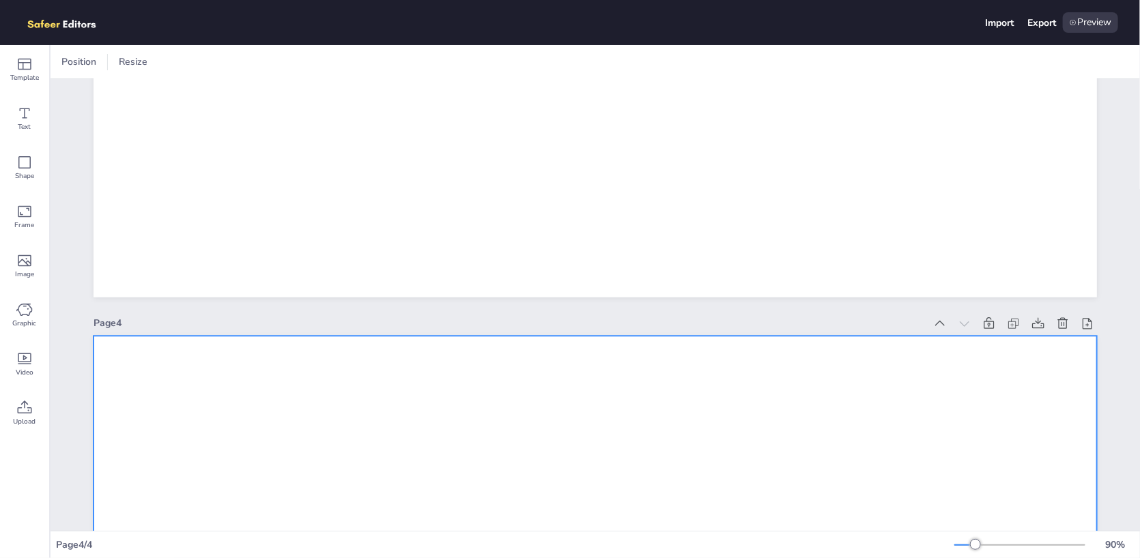
scroll to position [1761, 0]
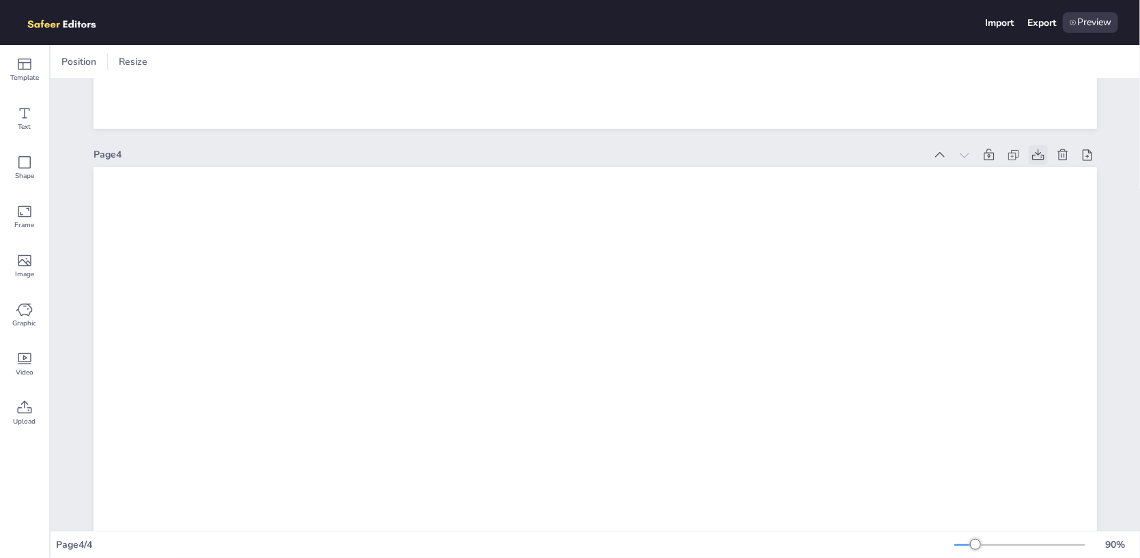
click at [1033, 154] on icon at bounding box center [1038, 154] width 12 height 11
click at [1031, 151] on icon at bounding box center [1038, 155] width 14 height 14
